Goal: Task Accomplishment & Management: Manage account settings

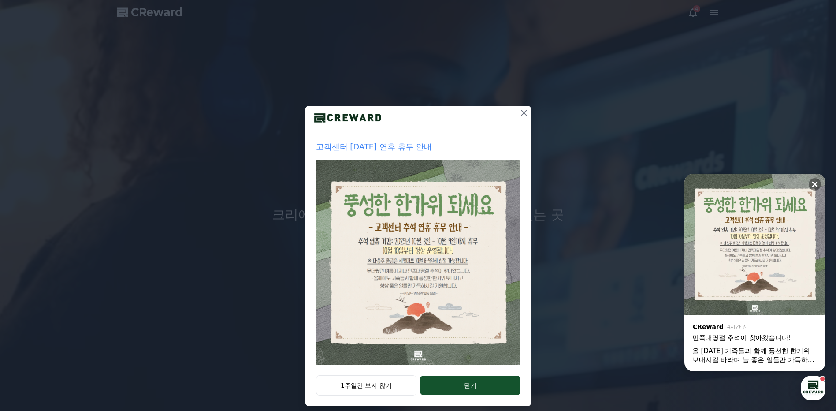
click at [520, 112] on icon at bounding box center [524, 112] width 11 height 11
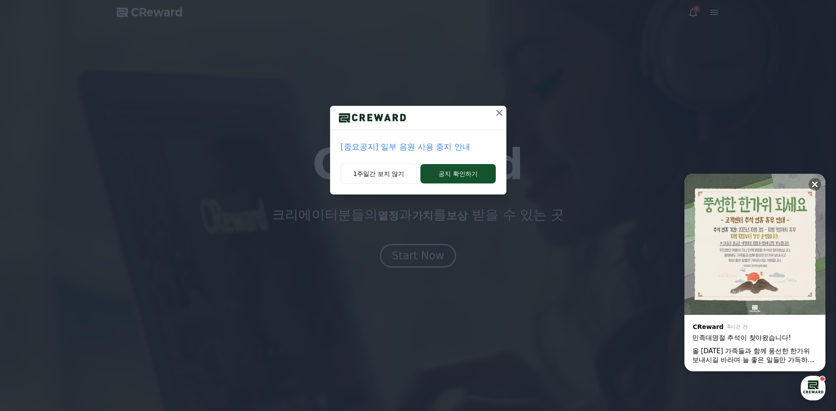
click at [463, 148] on p "[중요공지] 일부 음원 사용 중지 안내" at bounding box center [418, 147] width 155 height 12
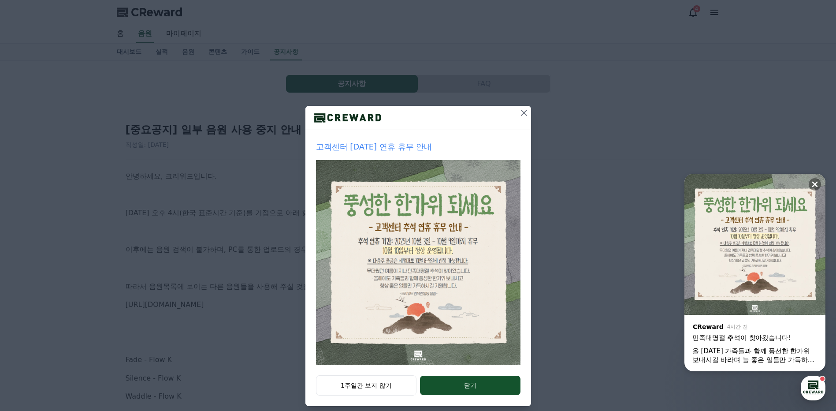
click at [520, 114] on icon at bounding box center [524, 112] width 11 height 11
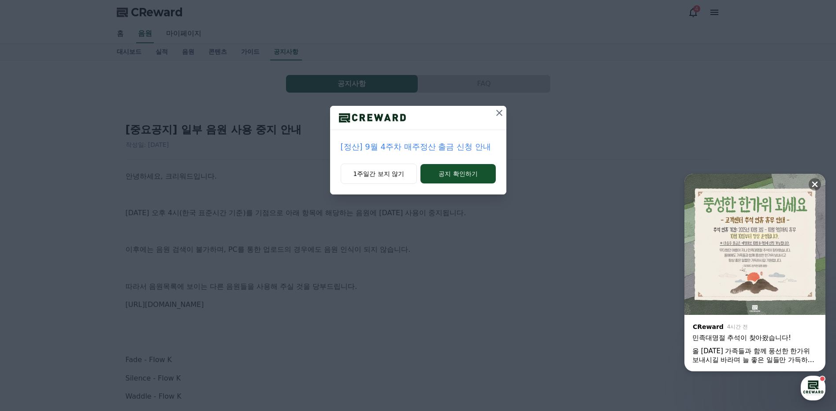
click at [498, 114] on icon at bounding box center [499, 112] width 11 height 11
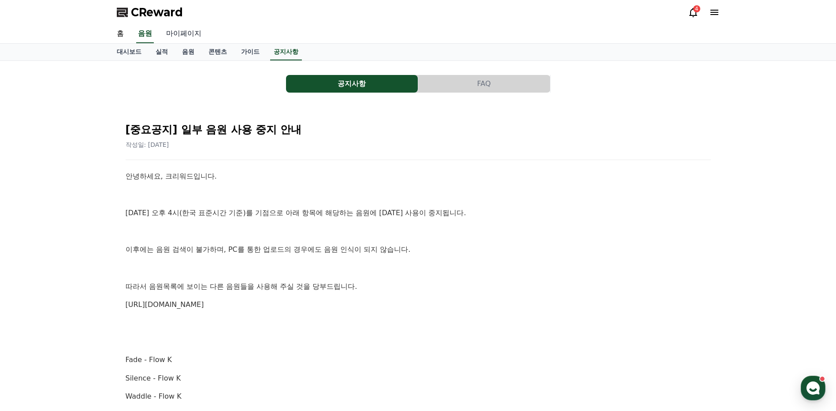
click at [195, 32] on link "마이페이지" at bounding box center [183, 34] width 49 height 19
select select "**********"
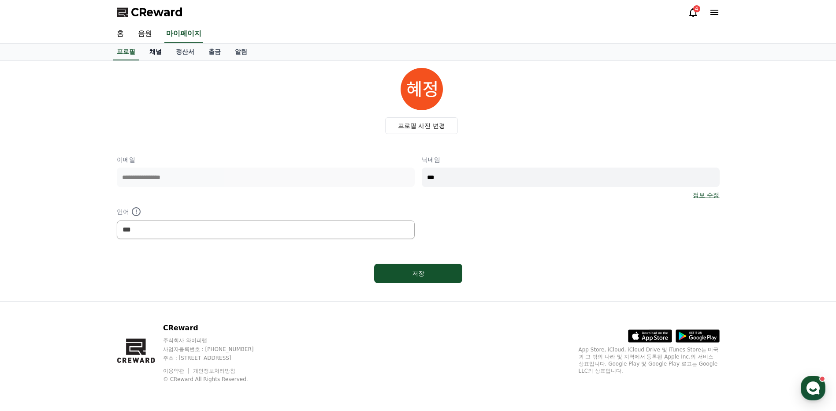
click at [156, 52] on link "채널" at bounding box center [155, 52] width 26 height 17
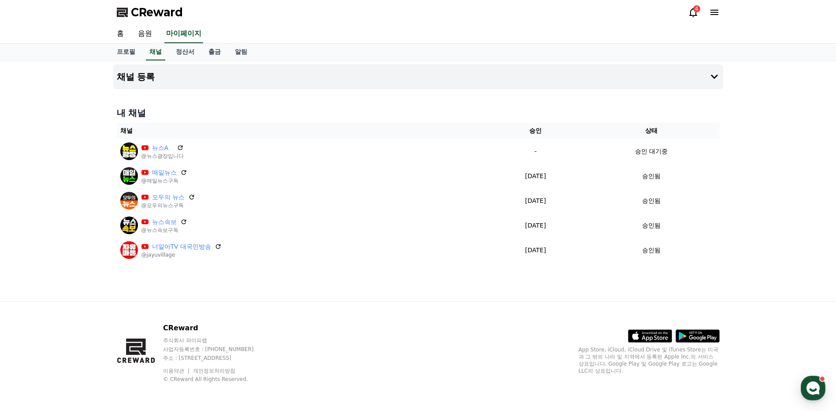
click at [759, 278] on div "채널 등록 내 채널 채널 승인 상태 뉴스A @뉴스광장입니다 - 승인 대기중 매일뉴스 @매일뉴스구독 2025-09-16 09-16 승인됨 모두의…" at bounding box center [418, 181] width 836 height 240
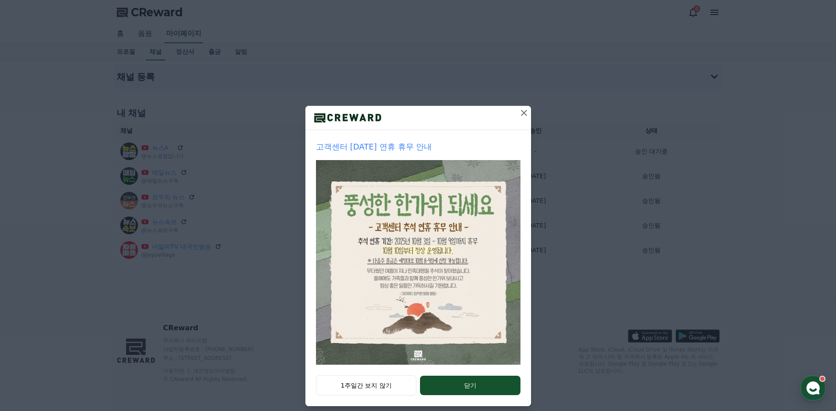
click at [523, 115] on icon at bounding box center [524, 112] width 11 height 11
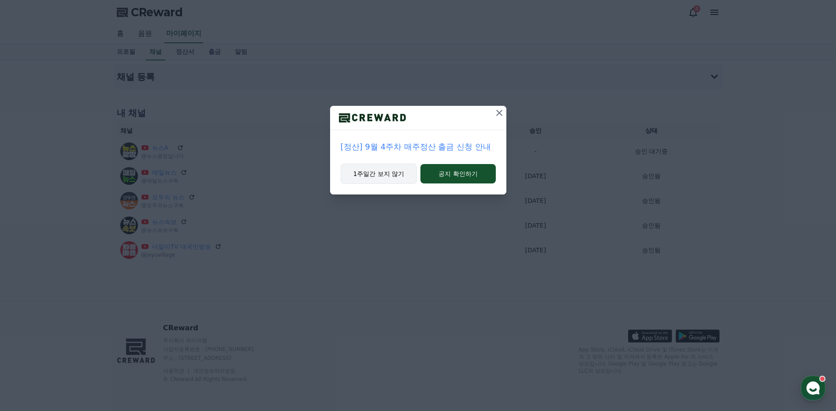
click at [396, 173] on button "1주일간 보지 않기" at bounding box center [379, 173] width 77 height 20
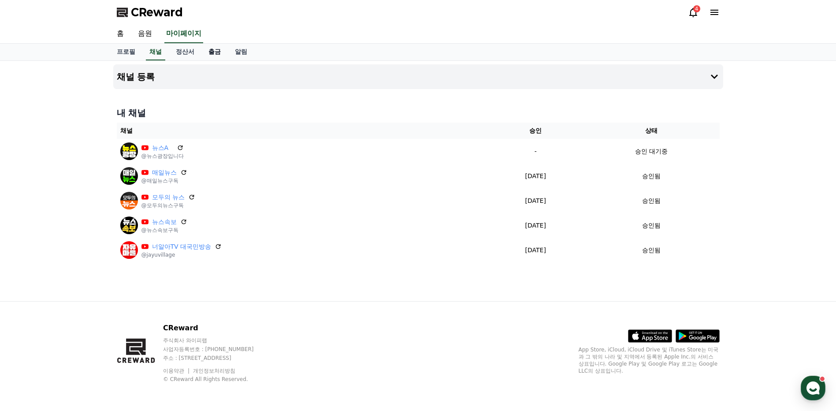
click at [210, 52] on link "출금" at bounding box center [214, 52] width 26 height 17
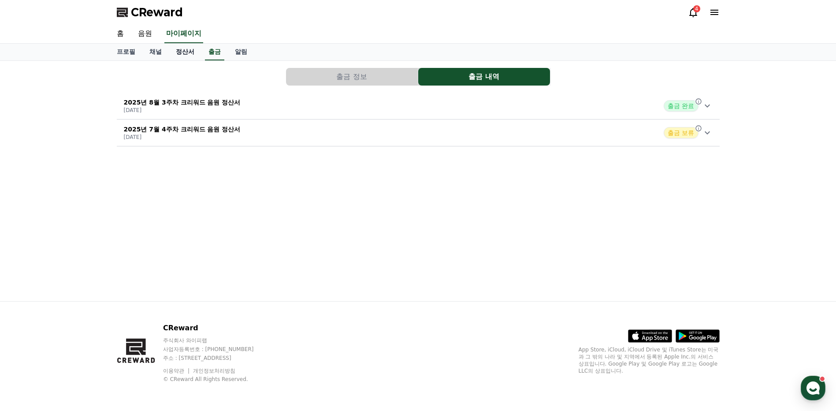
click at [199, 52] on link "정산서" at bounding box center [185, 52] width 33 height 17
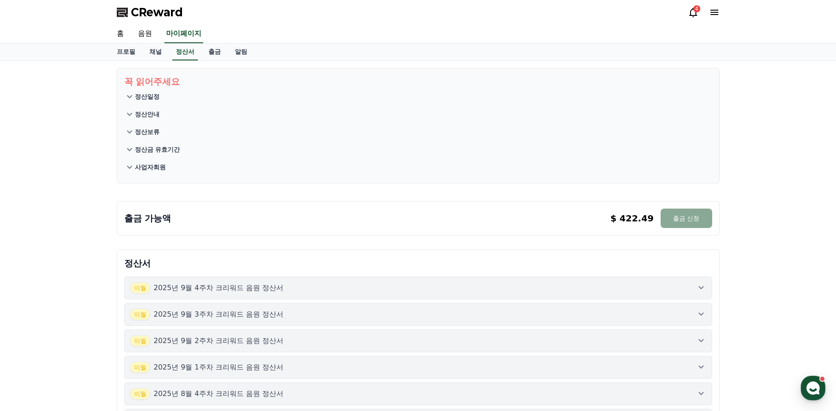
drag, startPoint x: 64, startPoint y: 232, endPoint x: 97, endPoint y: 233, distance: 33.0
click at [621, 281] on button "[DATE]년 9월 4주차 크리워드 음원 정산서" at bounding box center [418, 287] width 588 height 23
